Goal: Go to known website: Access a specific website the user already knows

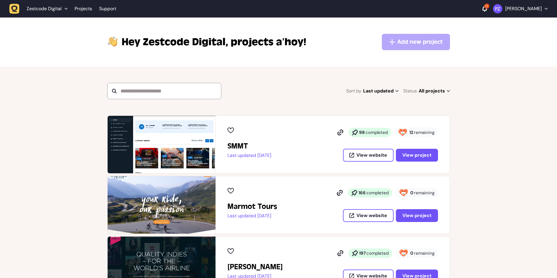
click at [25, 5] on li "Zestcode Digital" at bounding box center [47, 9] width 48 height 11
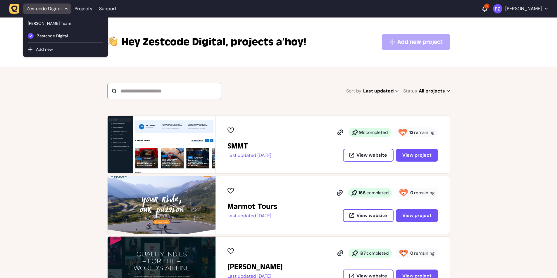
click at [18, 4] on icon "button" at bounding box center [14, 9] width 10 height 10
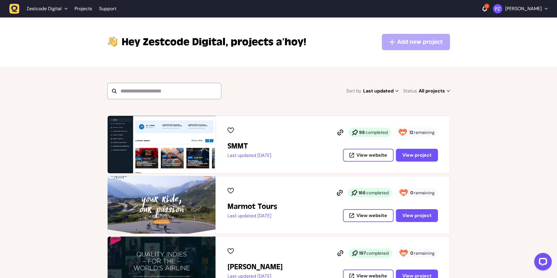
click at [18, 7] on icon "button" at bounding box center [14, 9] width 10 height 10
click at [4, 4] on header "Zestcode Digital Projects Support 12 Paris Zisis" at bounding box center [278, 9] width 557 height 18
click at [11, 8] on icon "button" at bounding box center [14, 9] width 10 height 10
